Goal: Task Accomplishment & Management: Use online tool/utility

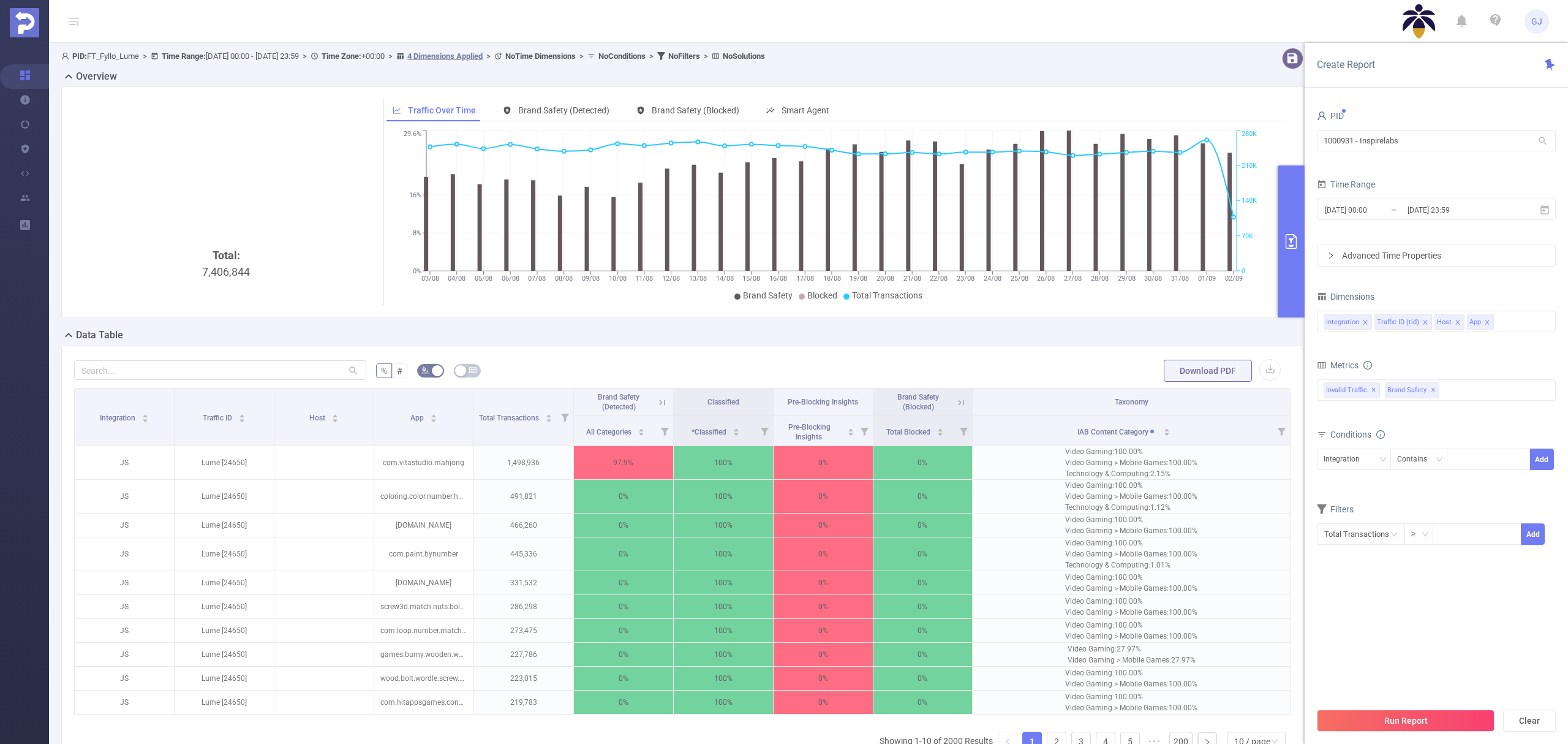
scroll to position [137, 0]
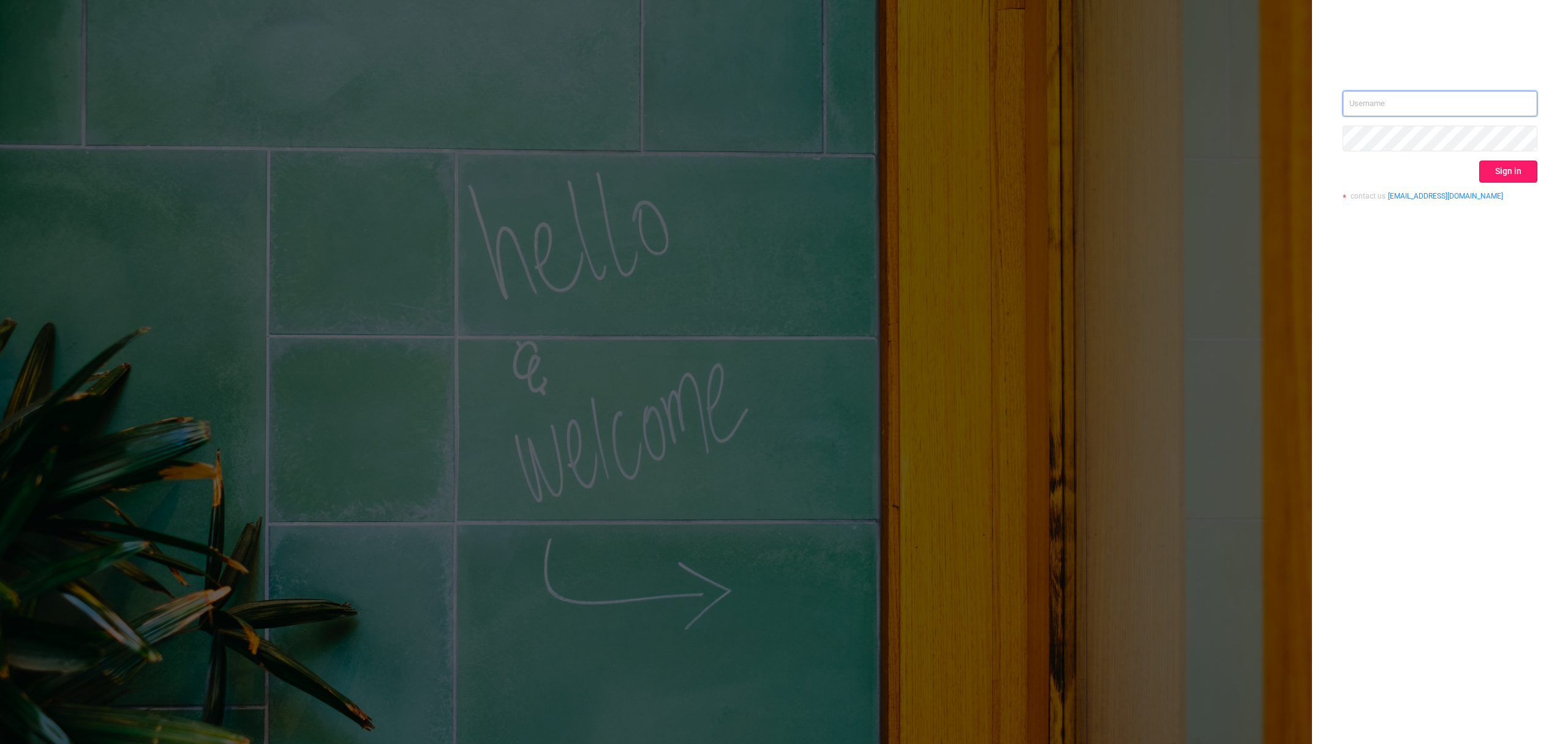
type input "guido@protected.media"
click at [1519, 172] on button "Sign in" at bounding box center [1508, 171] width 58 height 22
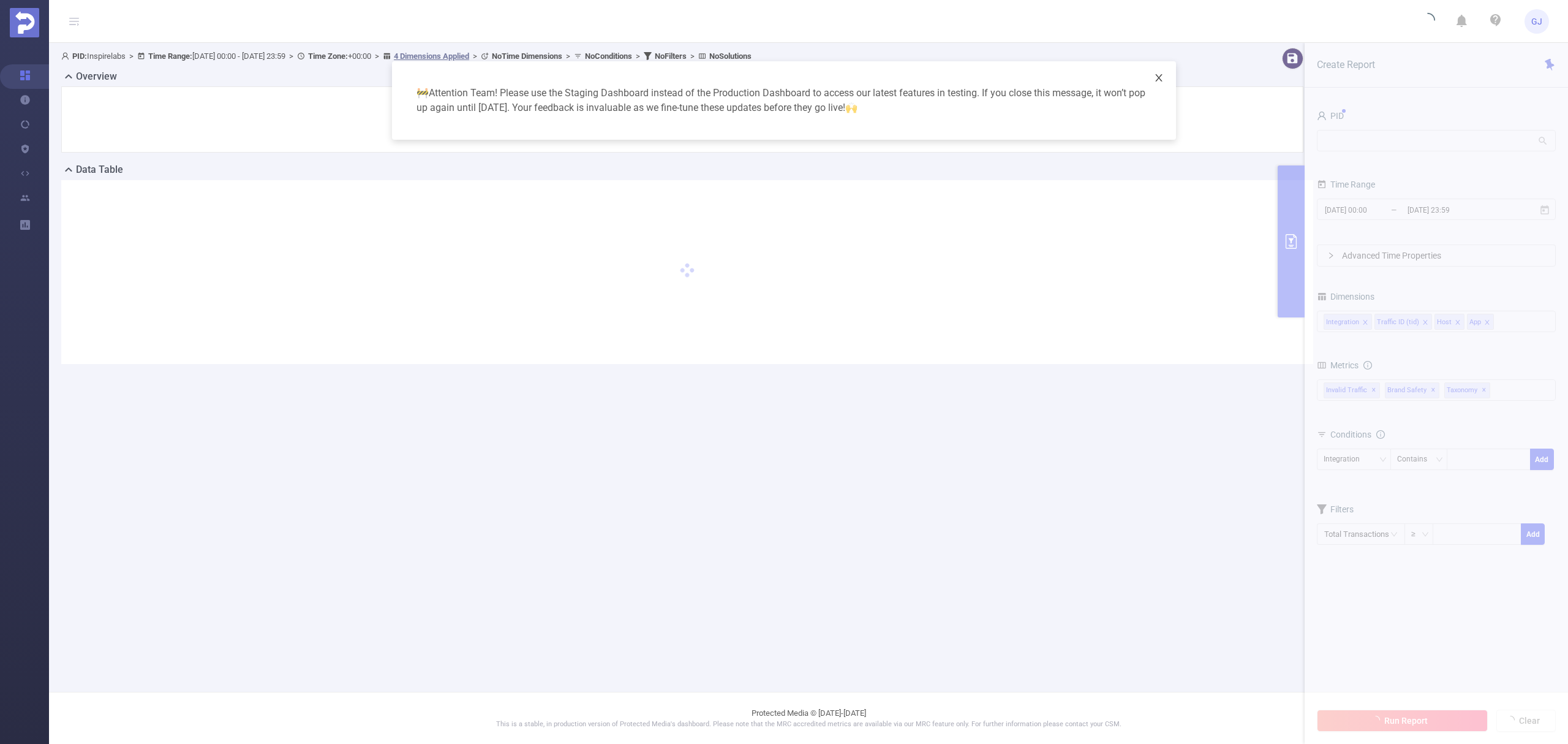
click at [1157, 83] on span "Close" at bounding box center [1159, 78] width 34 height 34
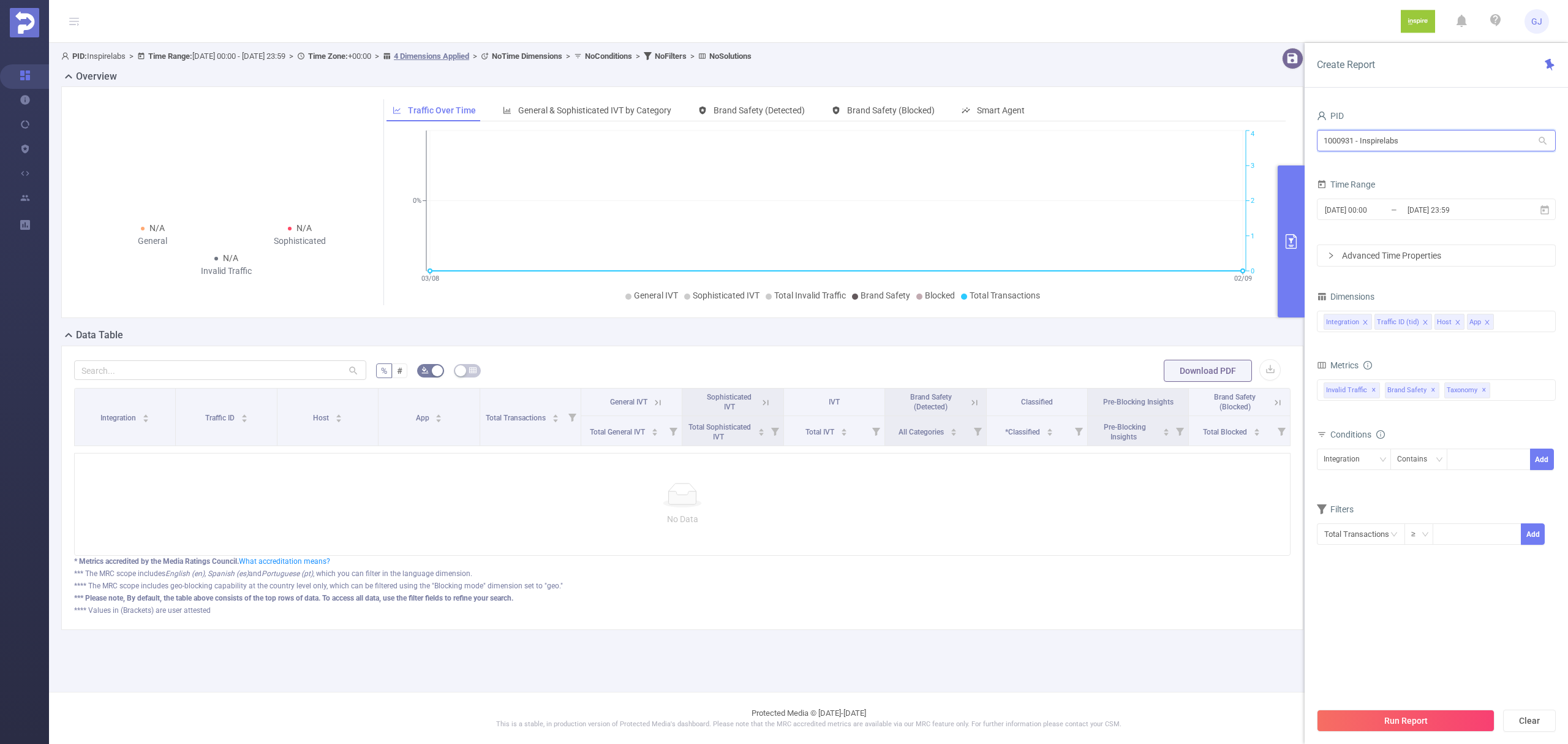
click at [1446, 138] on input "1000931 - Inspirelabs" at bounding box center [1436, 140] width 239 height 22
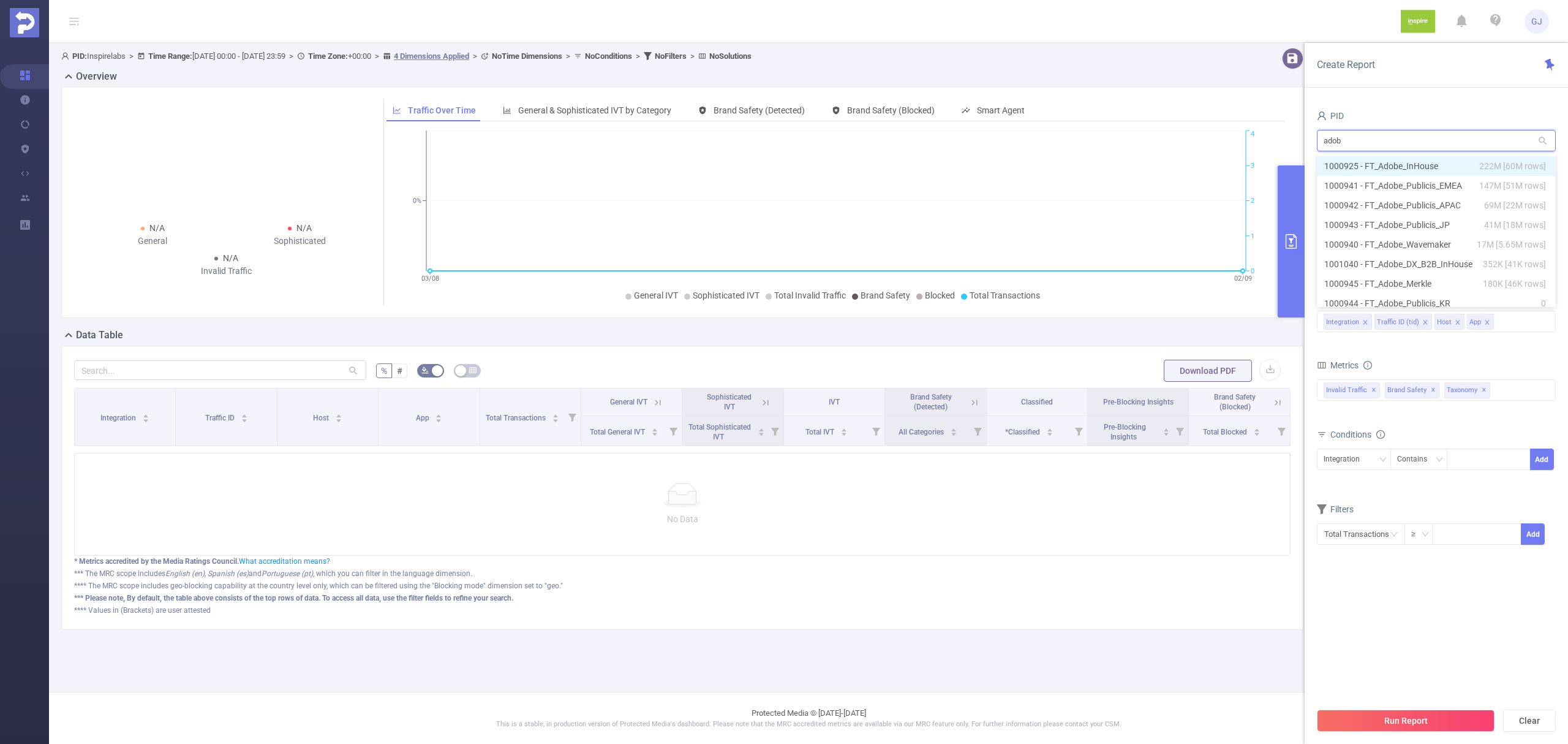
type input "adobe"
click at [1458, 185] on li "1000941 - FT_Adobe_Publicis_EMEA 147M [51M rows]" at bounding box center [1436, 186] width 239 height 20
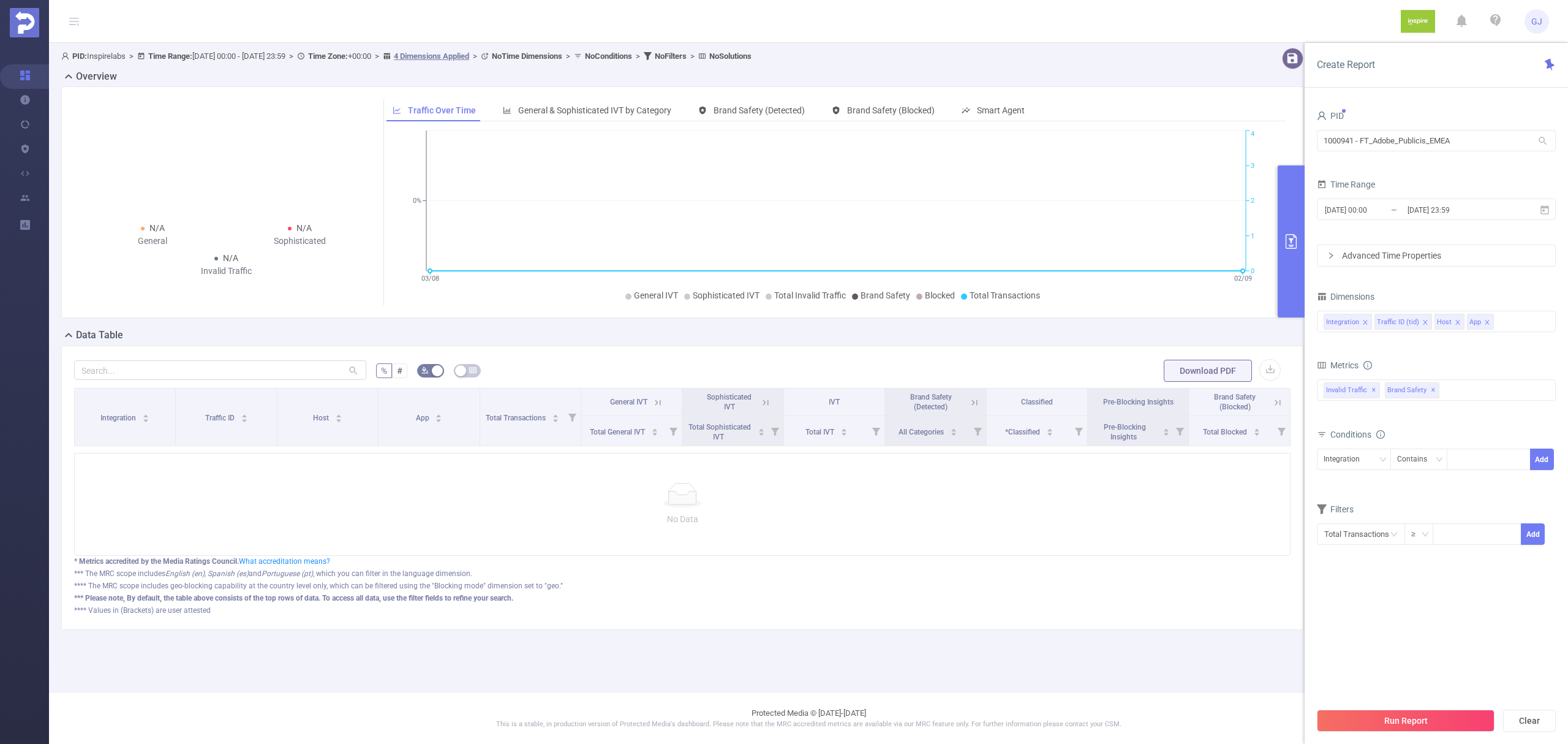
click at [1424, 728] on button "Run Report" at bounding box center [1406, 720] width 178 height 22
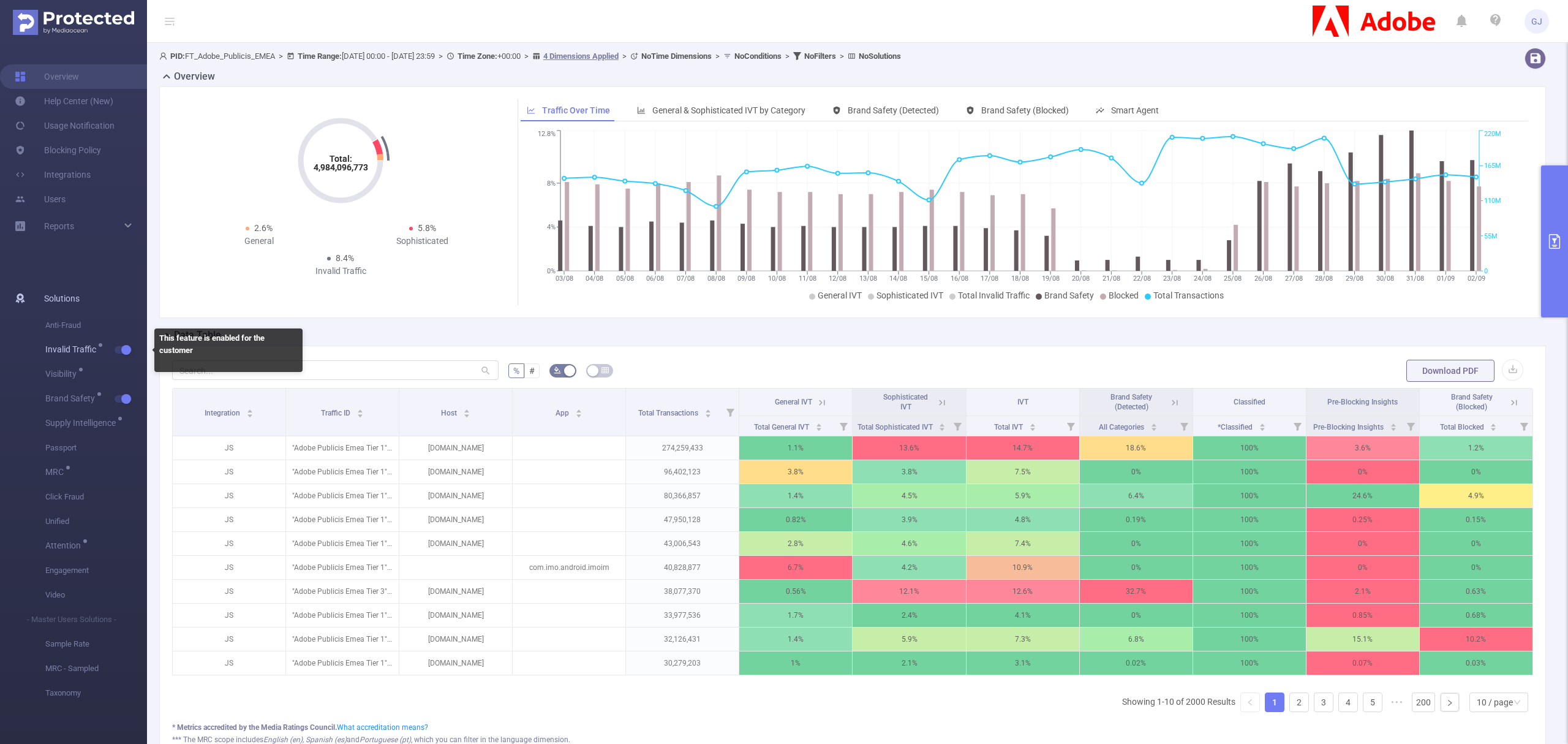
click at [126, 353] on button "button" at bounding box center [123, 349] width 17 height 7
